Goal: Task Accomplishment & Management: Manage account settings

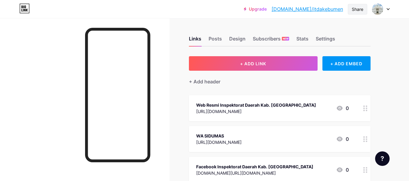
click at [362, 8] on div "Share" at bounding box center [357, 9] width 11 height 6
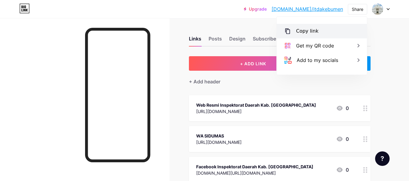
click at [345, 25] on div "Copy link" at bounding box center [322, 31] width 90 height 15
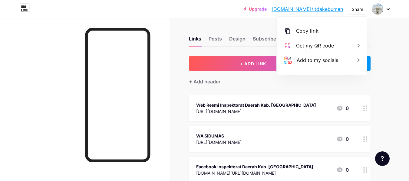
click at [234, 16] on div "Upgrade [DOMAIN_NAME]/itdake... [DOMAIN_NAME]/itdakebumen Share Copy link [URL]…" at bounding box center [204, 9] width 409 height 18
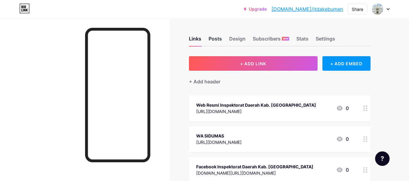
click at [218, 37] on div "Posts" at bounding box center [214, 40] width 13 height 11
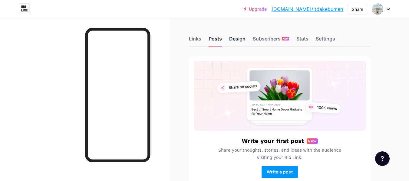
click at [235, 37] on div "Design" at bounding box center [237, 40] width 16 height 11
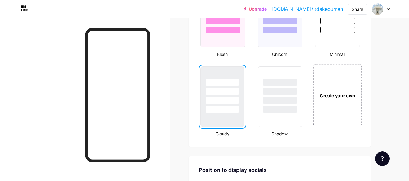
scroll to position [671, 0]
click at [331, 90] on div "Create your own" at bounding box center [337, 95] width 49 height 62
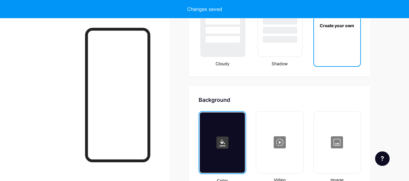
scroll to position [803, 0]
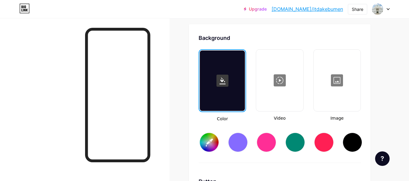
type input "#ffffff"
type input "#000000"
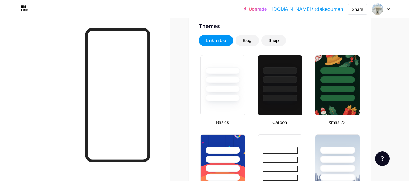
scroll to position [125, 0]
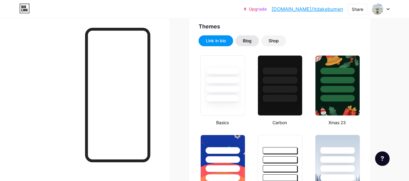
click at [251, 40] on div "Blog" at bounding box center [247, 41] width 9 height 6
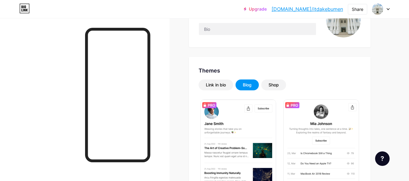
scroll to position [65, 0]
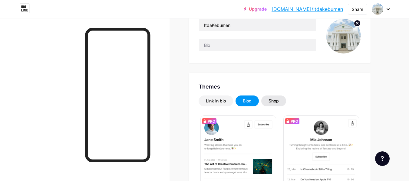
click at [278, 103] on div "Shop" at bounding box center [273, 101] width 10 height 6
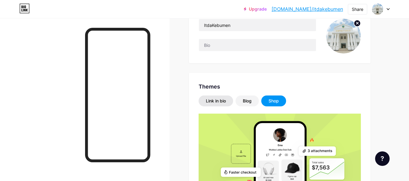
click at [218, 101] on div "Link in bio" at bounding box center [216, 101] width 20 height 6
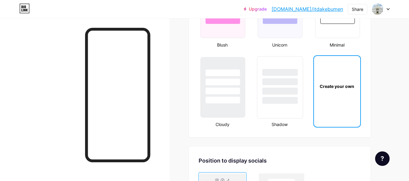
scroll to position [681, 0]
click at [236, 91] on div at bounding box center [222, 90] width 35 height 7
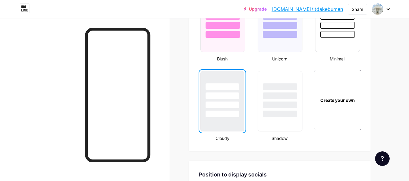
scroll to position [666, 0]
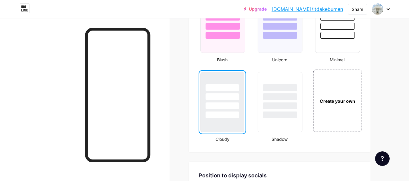
click at [329, 90] on div "Create your own" at bounding box center [337, 101] width 49 height 62
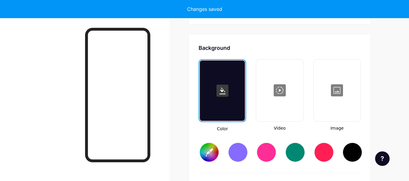
scroll to position [803, 0]
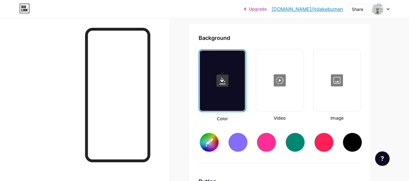
type input "#ffffff"
type input "#000000"
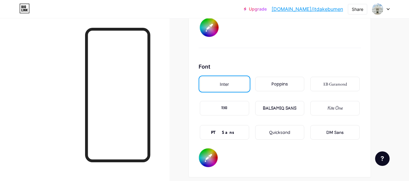
scroll to position [1027, 0]
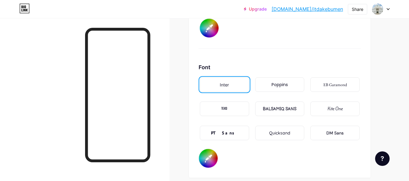
click at [285, 87] on div "Poppins" at bounding box center [279, 85] width 16 height 6
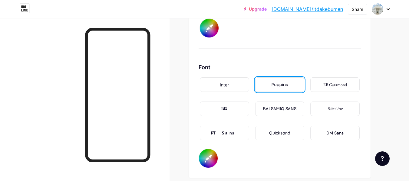
click at [322, 87] on div "EB Garamond" at bounding box center [334, 84] width 49 height 15
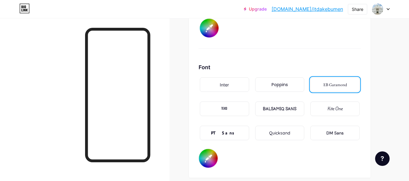
click at [224, 108] on div "TEKO" at bounding box center [224, 109] width 6 height 6
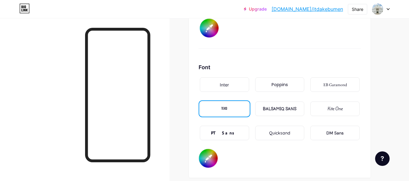
click at [223, 131] on div "PT Sans" at bounding box center [224, 133] width 27 height 6
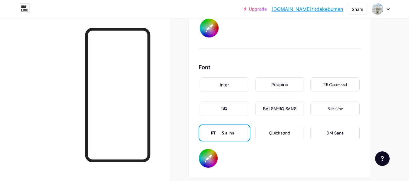
click at [283, 107] on div "BALSAMIQ SANS" at bounding box center [280, 109] width 34 height 6
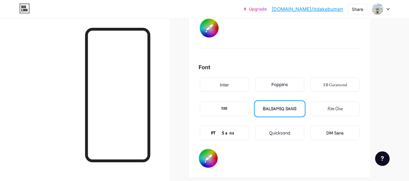
click at [288, 131] on div "Quicksand" at bounding box center [279, 133] width 21 height 6
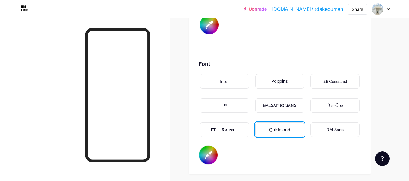
scroll to position [1031, 0]
click at [333, 126] on div "DM Sans" at bounding box center [334, 129] width 17 height 6
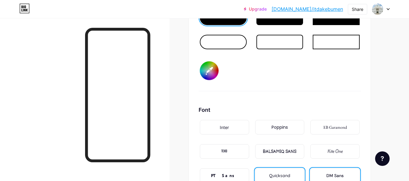
scroll to position [985, 0]
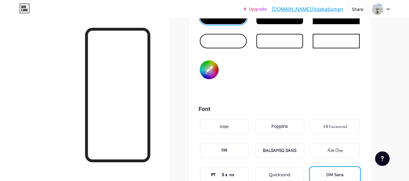
click at [239, 126] on div "Inter" at bounding box center [224, 126] width 49 height 15
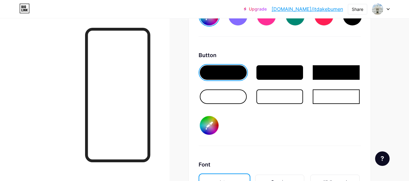
scroll to position [931, 0]
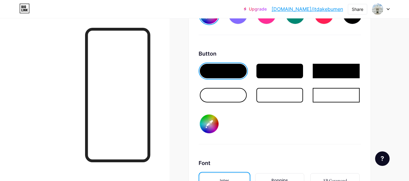
click at [292, 72] on div at bounding box center [279, 71] width 47 height 15
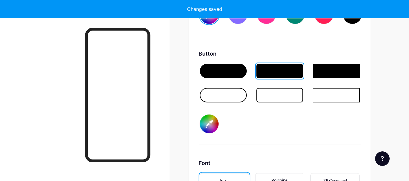
click at [290, 100] on div at bounding box center [279, 95] width 47 height 15
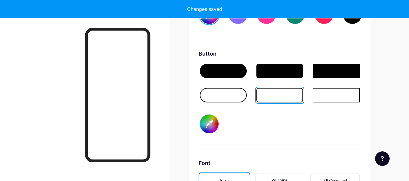
type input "#ffffff"
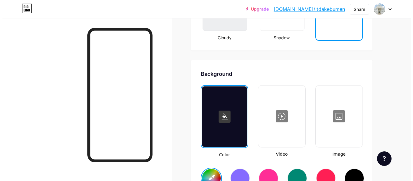
scroll to position [767, 0]
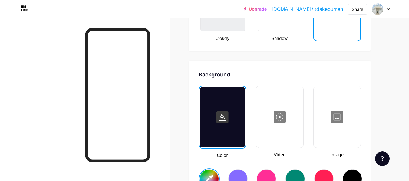
click at [289, 118] on div at bounding box center [280, 117] width 46 height 61
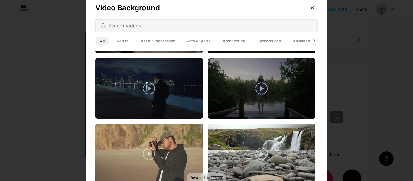
scroll to position [952, 0]
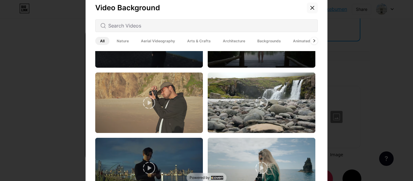
click at [312, 8] on icon at bounding box center [312, 7] width 5 height 5
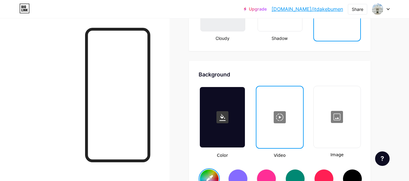
click at [333, 113] on div at bounding box center [337, 117] width 46 height 61
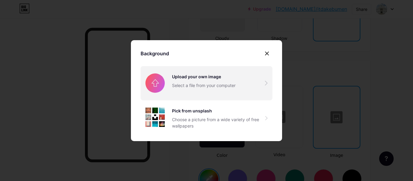
click at [261, 87] on input "file" at bounding box center [207, 83] width 132 height 34
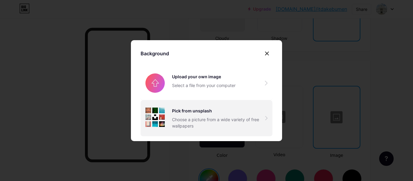
click at [251, 124] on div "Choose a picture from a wide variety of free wallpapers" at bounding box center [218, 122] width 93 height 13
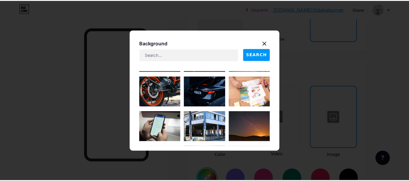
scroll to position [0, 0]
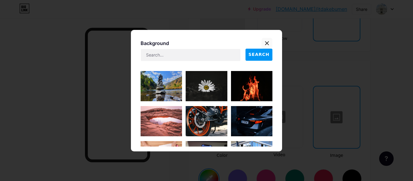
click at [265, 40] on div at bounding box center [267, 43] width 11 height 11
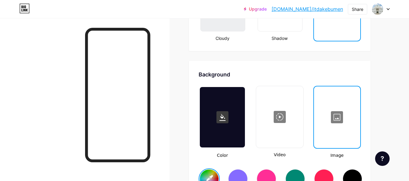
click at [343, 128] on div at bounding box center [336, 117] width 45 height 61
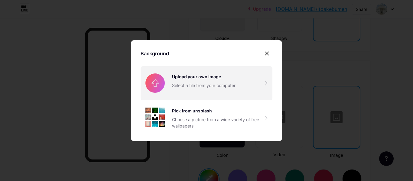
click at [241, 85] on input "file" at bounding box center [207, 83] width 132 height 34
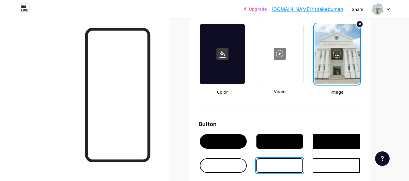
scroll to position [830, 0]
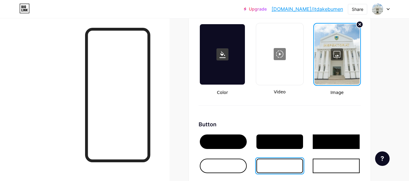
click at [346, 61] on div at bounding box center [336, 54] width 45 height 61
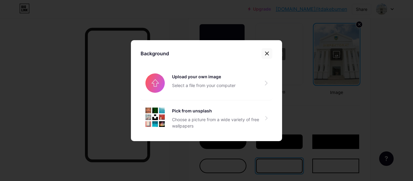
click at [267, 53] on icon at bounding box center [267, 53] width 5 height 5
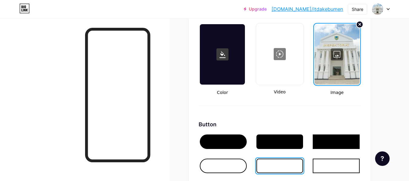
click at [227, 64] on div at bounding box center [222, 54] width 45 height 61
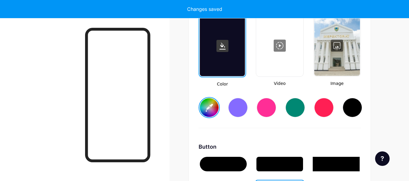
scroll to position [837, 0]
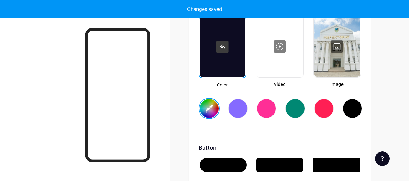
type input "#ffffff"
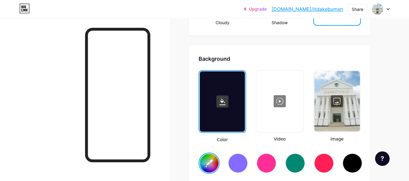
scroll to position [782, 0]
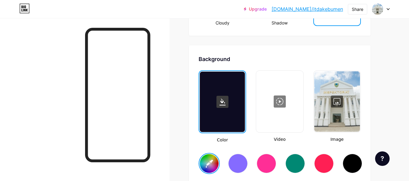
click at [338, 104] on div at bounding box center [337, 101] width 46 height 61
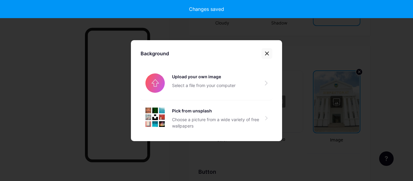
click at [265, 51] on div at bounding box center [267, 53] width 11 height 11
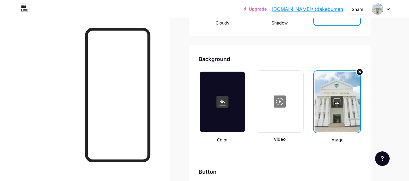
click at [216, 125] on div at bounding box center [222, 102] width 45 height 61
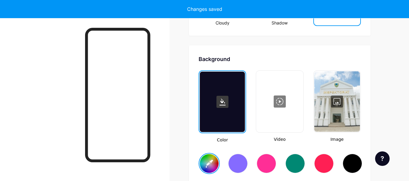
type input "#ffffff"
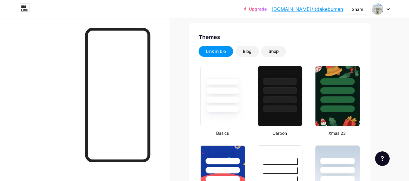
scroll to position [122, 0]
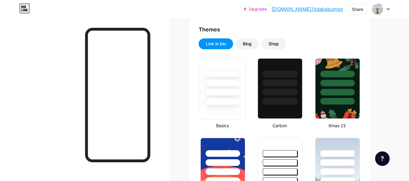
click at [236, 104] on div at bounding box center [222, 101] width 35 height 7
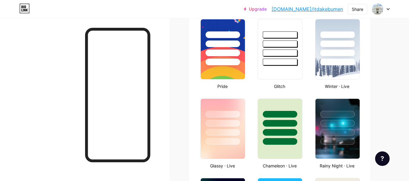
scroll to position [241, 0]
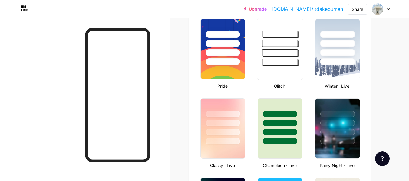
click at [276, 75] on div at bounding box center [280, 49] width 46 height 62
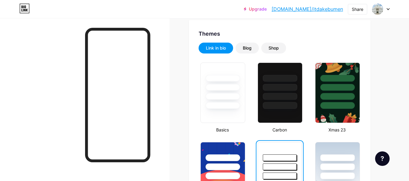
scroll to position [128, 0]
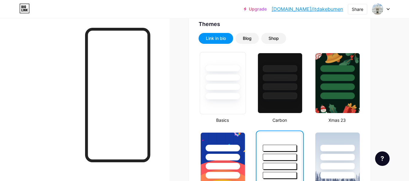
click at [224, 87] on div at bounding box center [222, 87] width 35 height 7
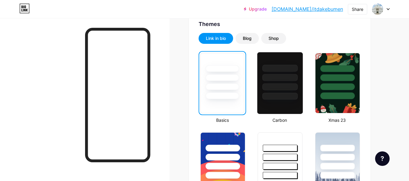
scroll to position [0, 0]
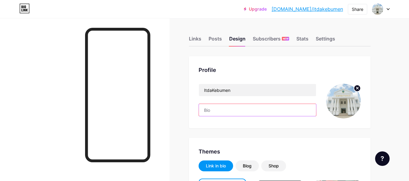
click at [264, 110] on input "text" at bounding box center [257, 110] width 117 height 12
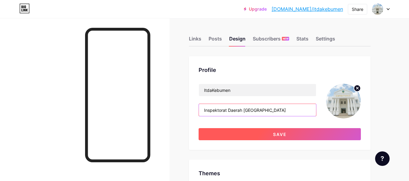
type input "Inspektorat Daerah [GEOGRAPHIC_DATA]"
click at [291, 133] on button "Save" at bounding box center [279, 134] width 162 height 12
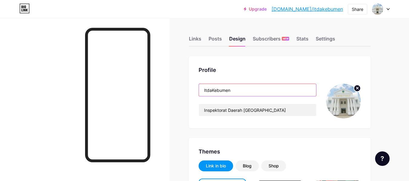
click at [235, 93] on input "ItdaKebumen" at bounding box center [257, 90] width 117 height 12
click at [208, 93] on input "ItdaKebumen" at bounding box center [257, 90] width 117 height 12
click at [212, 93] on input "ItdaKebumen" at bounding box center [257, 90] width 117 height 12
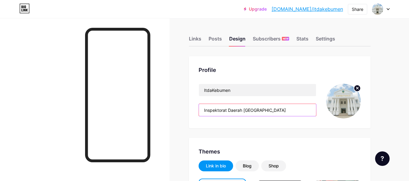
drag, startPoint x: 287, startPoint y: 109, endPoint x: 194, endPoint y: 105, distance: 93.9
click at [194, 105] on div "Profile ItdaKebumen Inspektorat Daerah [GEOGRAPHIC_DATA]" at bounding box center [280, 92] width 182 height 72
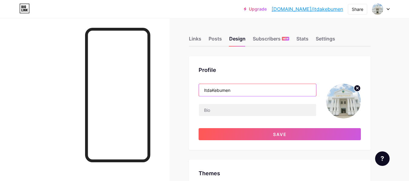
click at [215, 87] on input "ItdaKebumen" at bounding box center [257, 90] width 117 height 12
paste input "nspektorat Daerah Kabupaten"
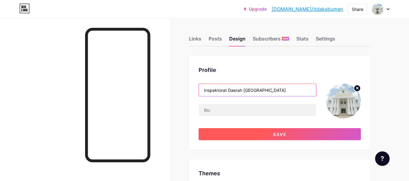
type input "Inspektorat Daerah [GEOGRAPHIC_DATA]"
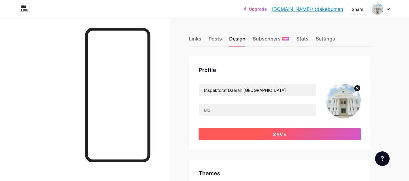
click at [277, 132] on span "Save" at bounding box center [280, 134] width 14 height 5
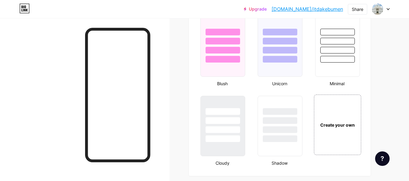
scroll to position [642, 0]
click at [277, 132] on div at bounding box center [280, 129] width 34 height 7
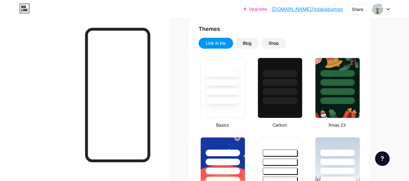
scroll to position [123, 0]
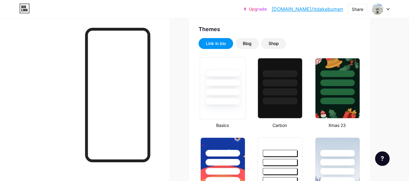
click at [227, 108] on div at bounding box center [223, 88] width 46 height 62
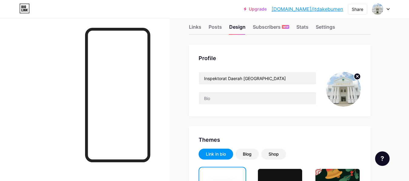
scroll to position [0, 0]
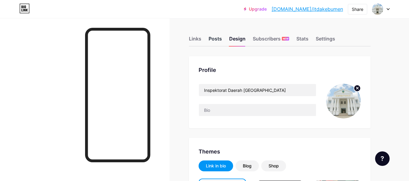
click at [212, 45] on div "Posts" at bounding box center [214, 40] width 13 height 11
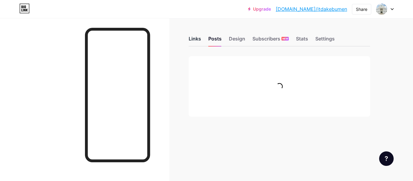
click at [193, 42] on div "Links" at bounding box center [195, 40] width 12 height 11
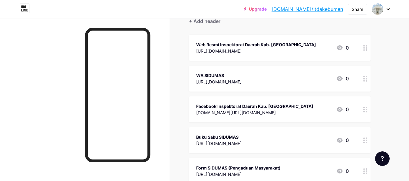
scroll to position [61, 0]
click at [241, 139] on div "Buku Saku SIDUMAS" at bounding box center [218, 137] width 45 height 6
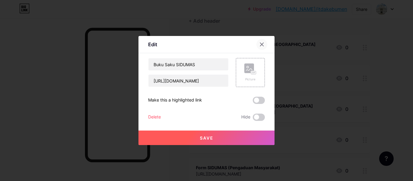
click at [257, 48] on div at bounding box center [262, 44] width 11 height 11
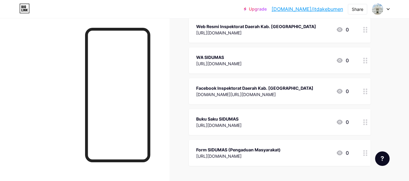
scroll to position [80, 0]
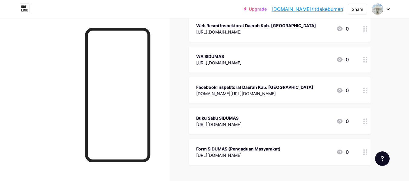
click at [266, 50] on div "WA SIDUMAS [URL][DOMAIN_NAME] 0" at bounding box center [280, 60] width 182 height 26
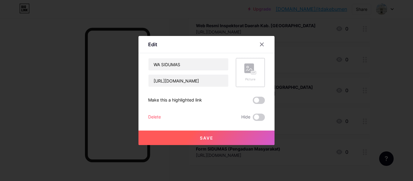
click at [258, 70] on div "Picture" at bounding box center [250, 72] width 29 height 29
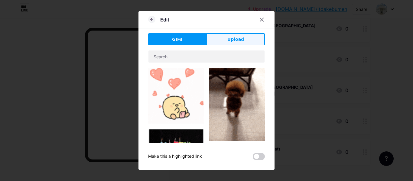
click at [237, 35] on button "Upload" at bounding box center [236, 39] width 58 height 12
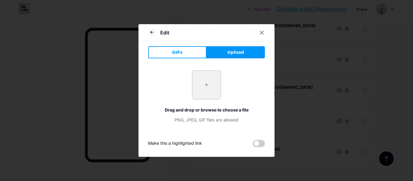
click at [211, 80] on input "file" at bounding box center [206, 85] width 28 height 28
type input "C:\fakepath\frame.png"
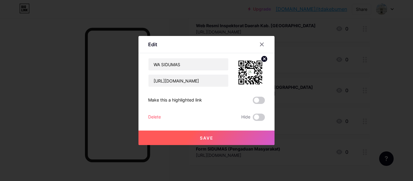
click at [253, 136] on button "Save" at bounding box center [207, 138] width 136 height 15
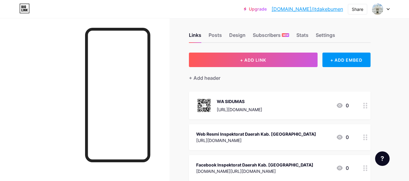
scroll to position [0, 0]
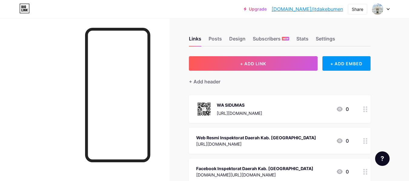
click at [201, 108] on img at bounding box center [204, 109] width 16 height 16
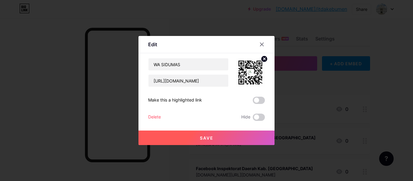
click at [263, 57] on circle at bounding box center [264, 59] width 7 height 7
click at [228, 133] on button "Save" at bounding box center [207, 138] width 136 height 15
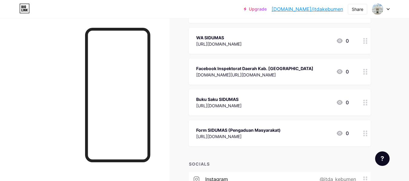
scroll to position [100, 0]
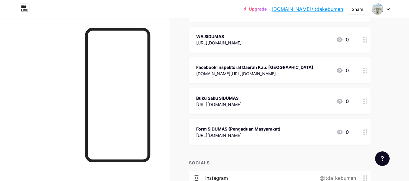
click at [241, 100] on div "Buku Saku SIDUMAS" at bounding box center [218, 98] width 45 height 6
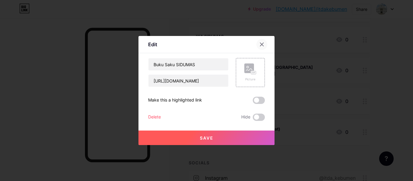
click at [257, 41] on div at bounding box center [262, 44] width 11 height 11
